Goal: Contribute content

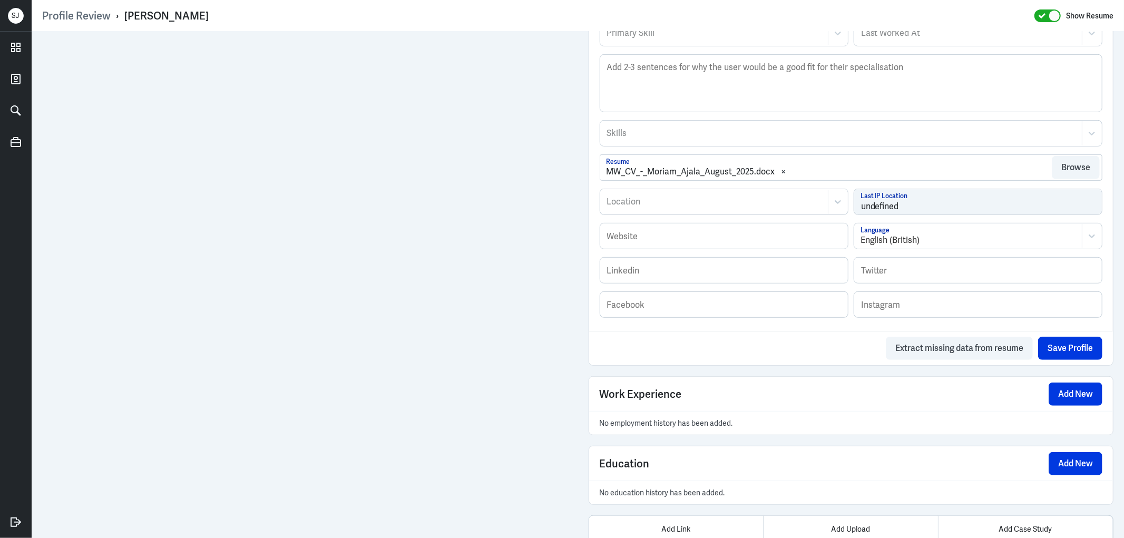
scroll to position [435, 0]
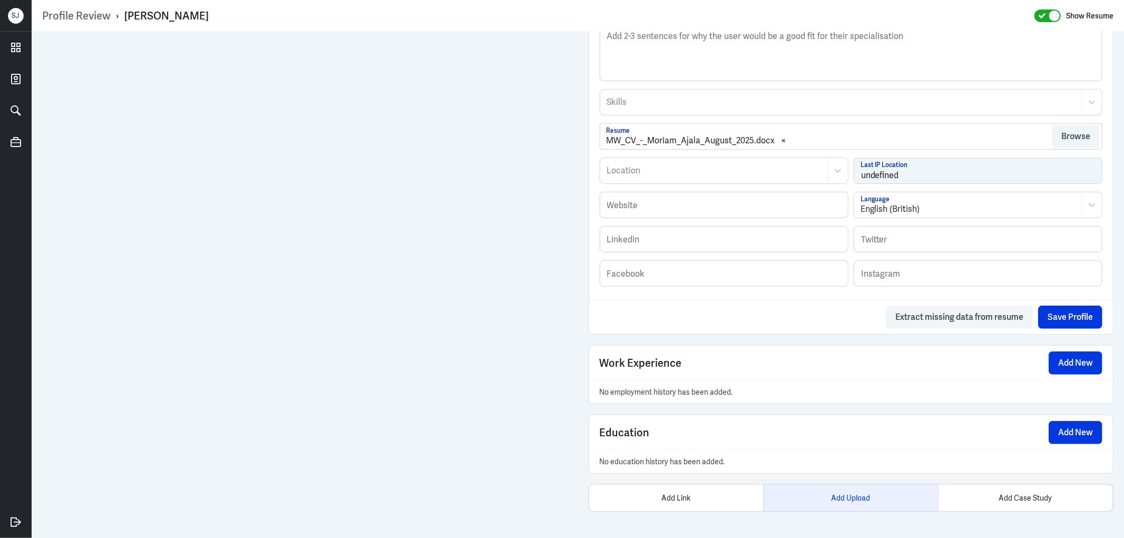
click at [861, 495] on div "Add Upload" at bounding box center [850, 498] width 174 height 26
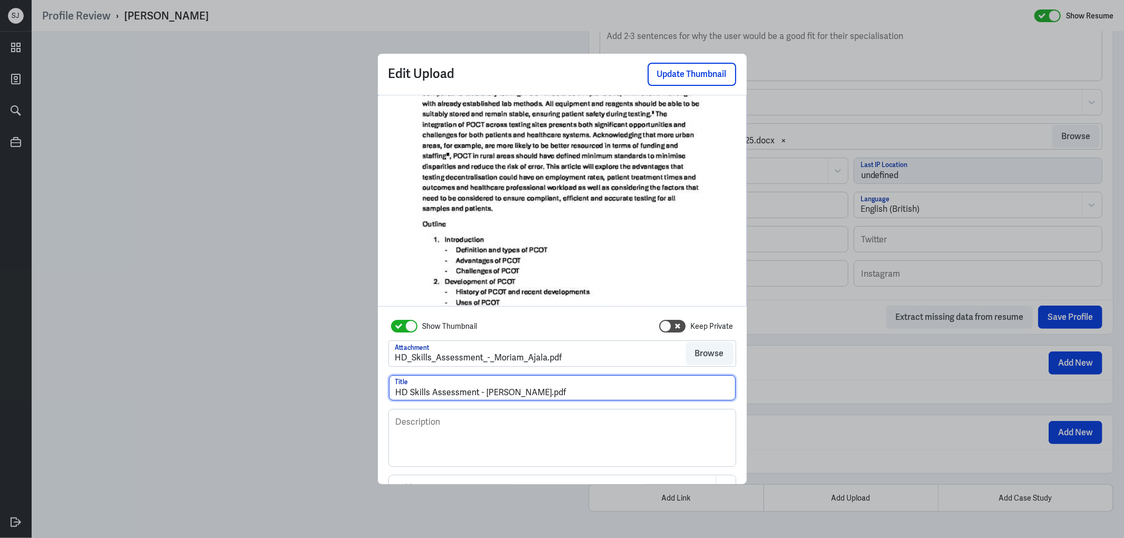
drag, startPoint x: 530, startPoint y: 390, endPoint x: 606, endPoint y: 382, distance: 76.3
click at [630, 390] on input "HD Skills Assessment - Moriam Ajala.pdf" at bounding box center [562, 387] width 347 height 25
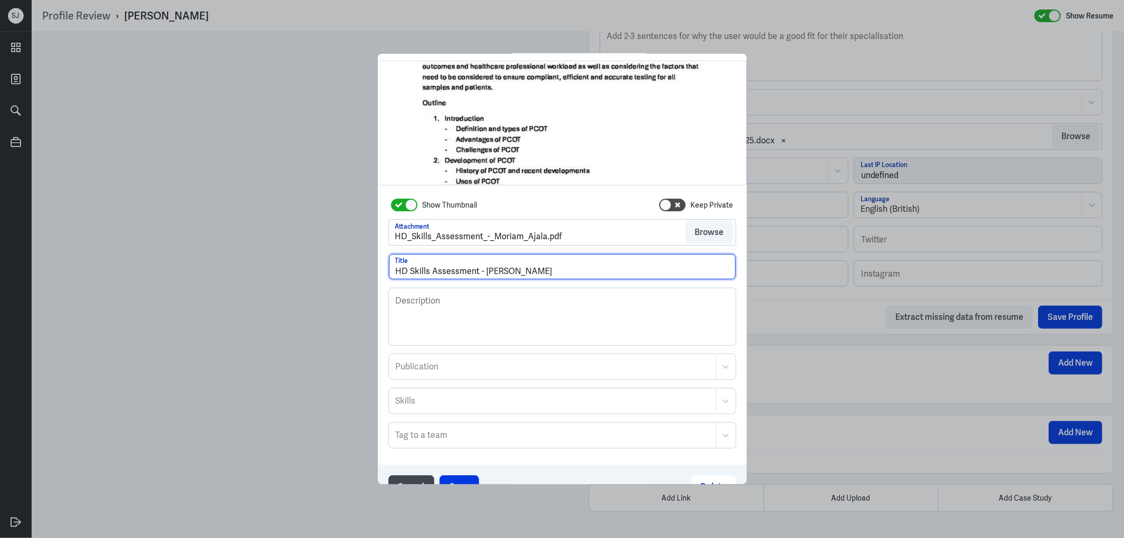
scroll to position [57, 0]
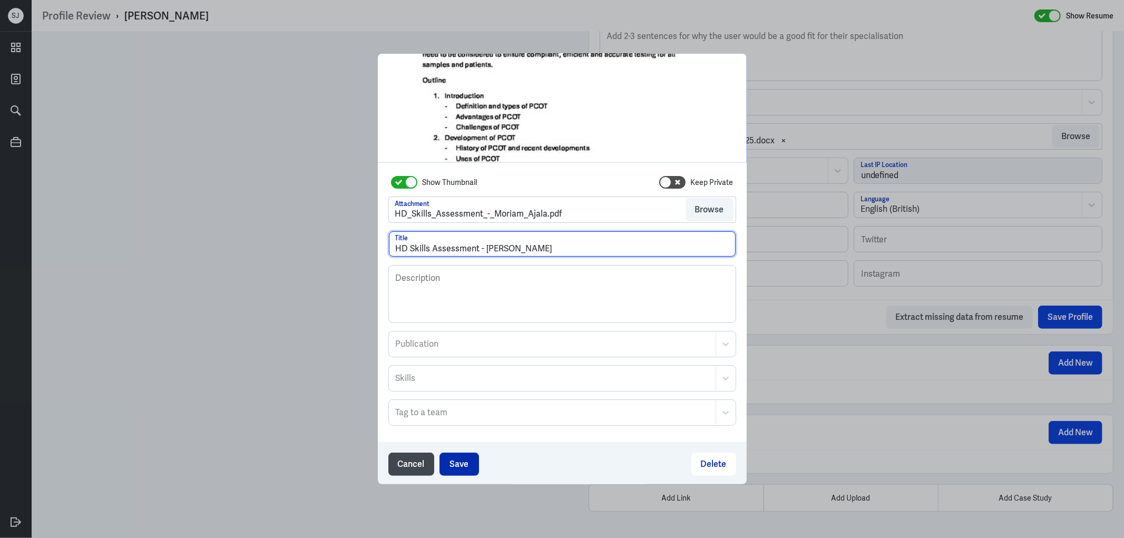
type input "HD Skills Assessment - Moriam Ajala"
click at [451, 461] on button "Save" at bounding box center [459, 464] width 40 height 23
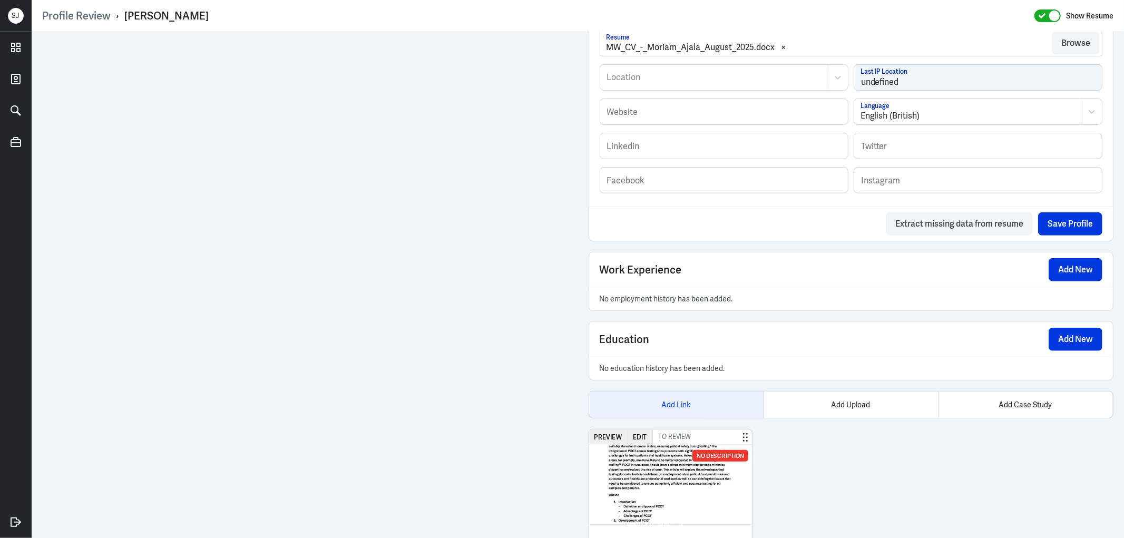
scroll to position [592, 0]
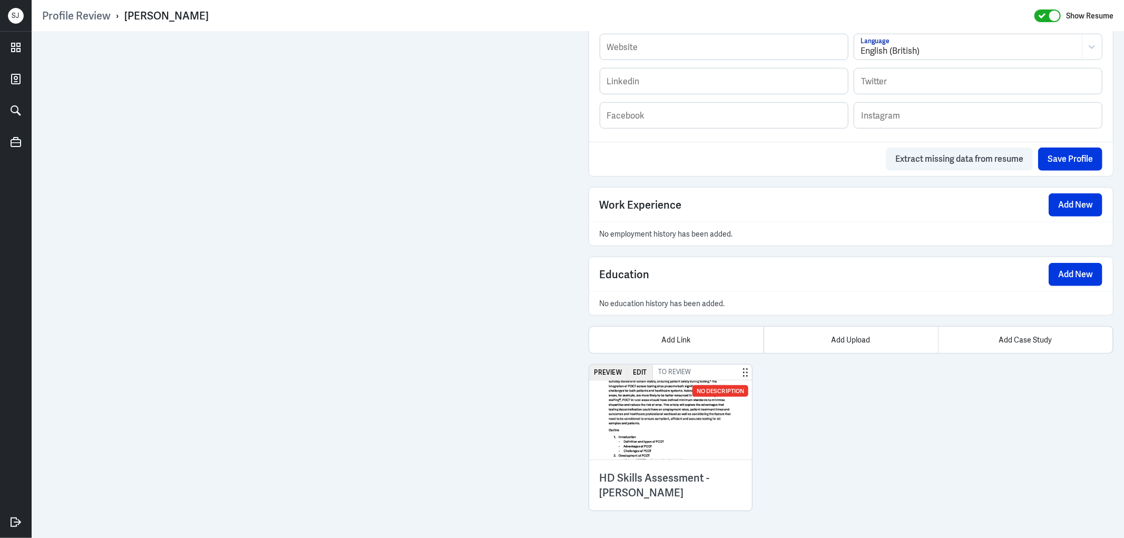
click at [668, 408] on img at bounding box center [670, 419] width 163 height 79
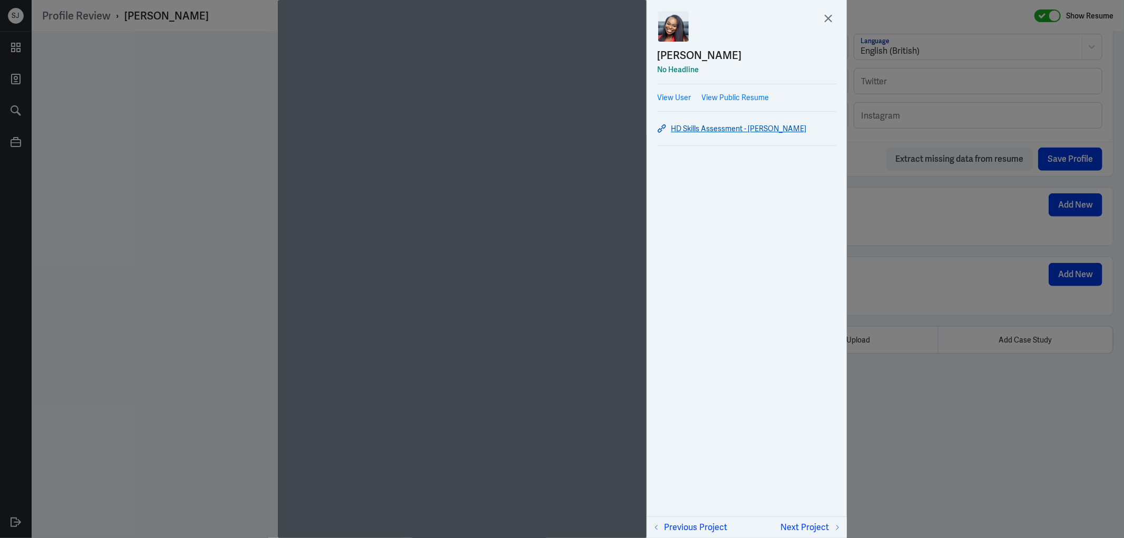
click at [709, 123] on link "HD Skills Assessment - Moriam Ajala" at bounding box center [746, 128] width 179 height 13
